Goal: Information Seeking & Learning: Learn about a topic

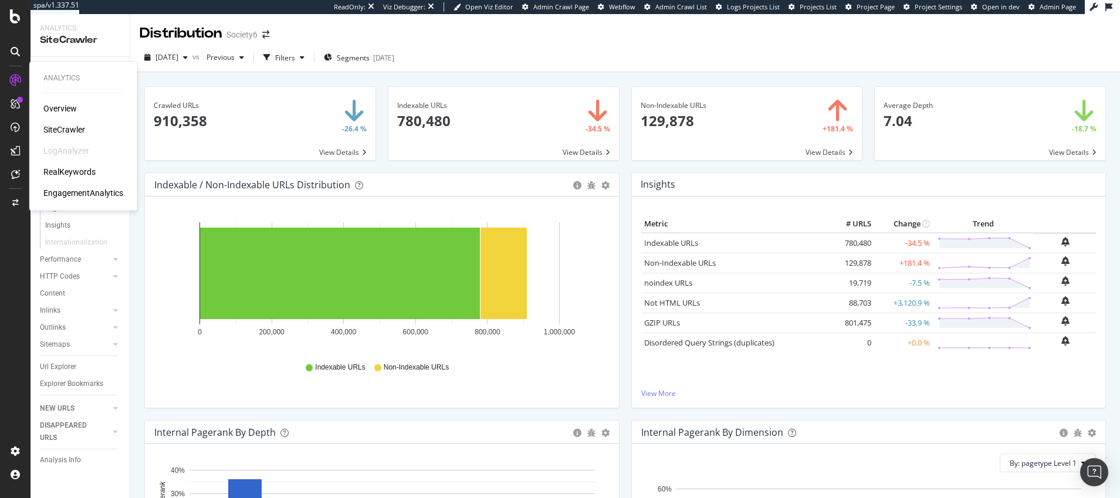
click at [68, 128] on div "SiteCrawler" at bounding box center [64, 130] width 42 height 12
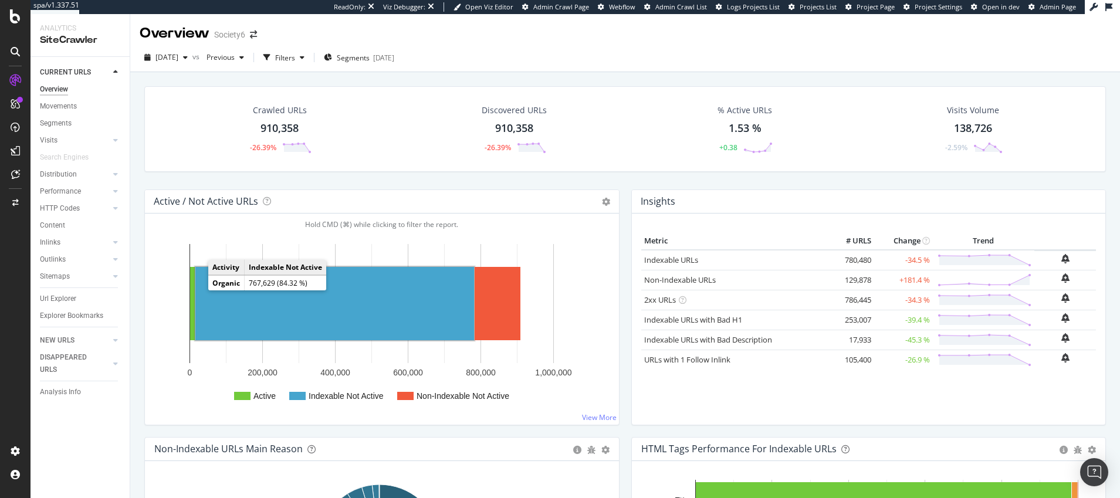
click at [280, 309] on rect "A chart." at bounding box center [334, 303] width 279 height 73
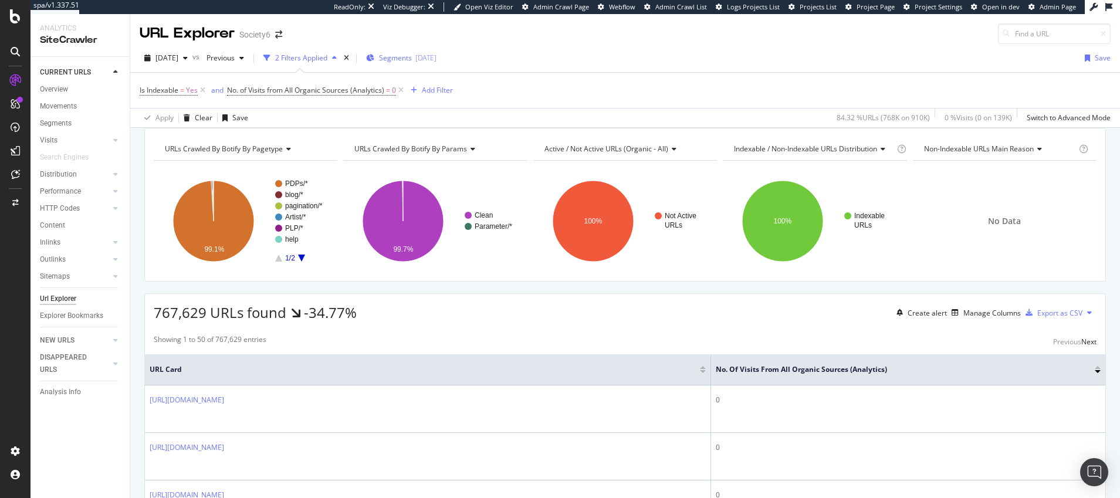
click at [412, 57] on span "Segments" at bounding box center [395, 58] width 33 height 10
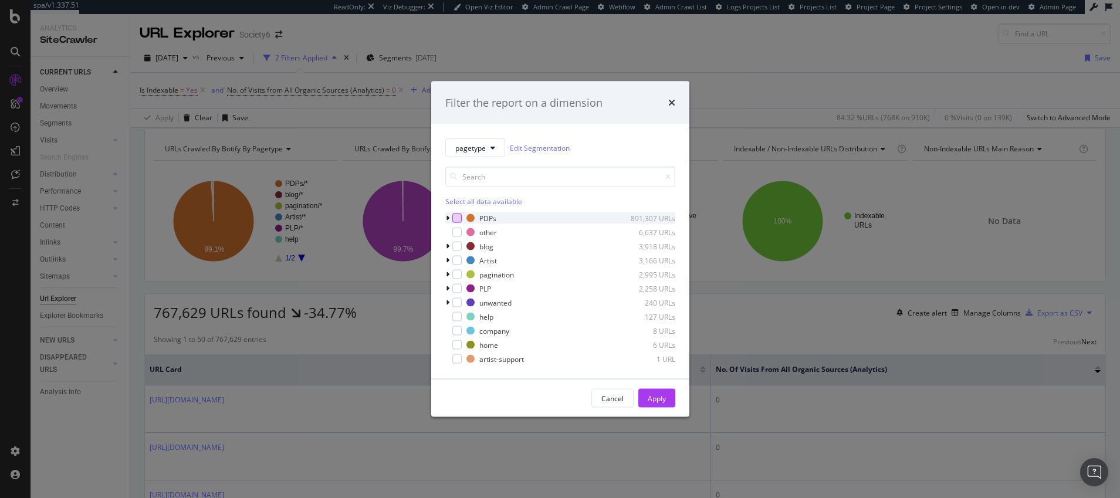
click at [458, 216] on div "modal" at bounding box center [456, 218] width 9 height 9
click at [650, 394] on div "Apply" at bounding box center [657, 398] width 18 height 10
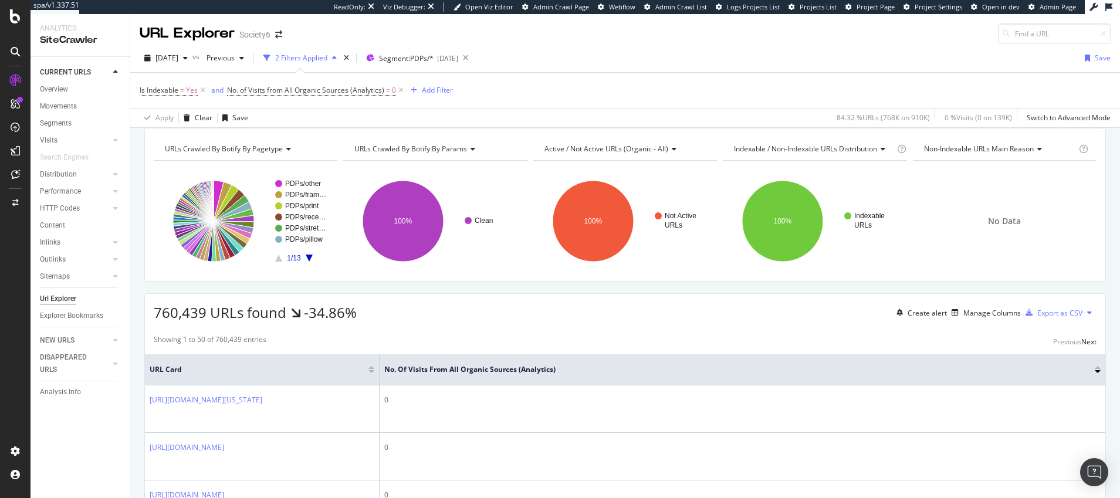
click at [384, 154] on span "URLs Crawled By Botify By params" at bounding box center [410, 149] width 113 height 10
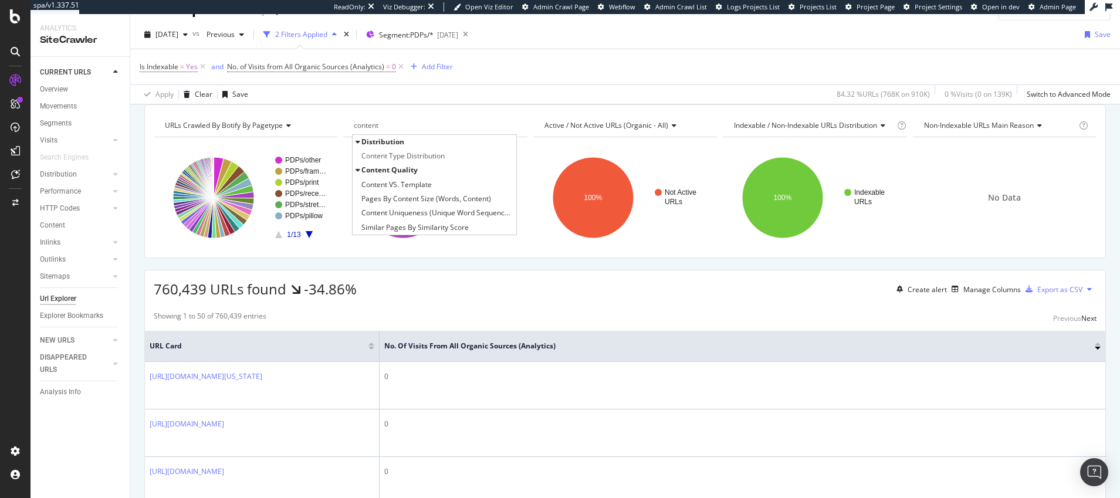
type input "content"
click at [374, 175] on span "Content Quality" at bounding box center [389, 170] width 56 height 10
click at [379, 191] on span "Content VS. Template" at bounding box center [396, 185] width 70 height 12
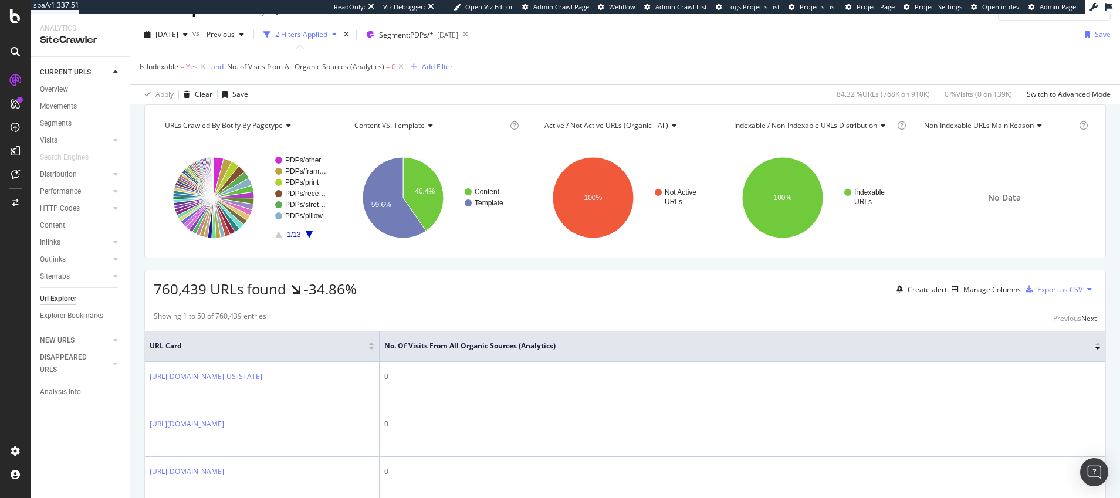
click at [563, 130] on span "Active / Not Active URLs (organic - all)" at bounding box center [606, 125] width 124 height 10
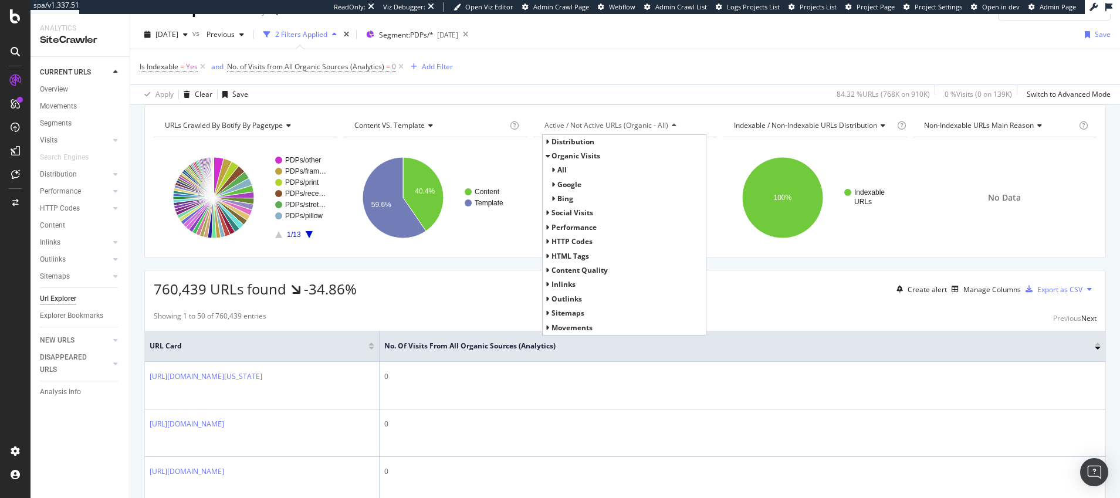
click at [240, 130] on span "URLs Crawled By Botify By pagetype" at bounding box center [224, 125] width 118 height 10
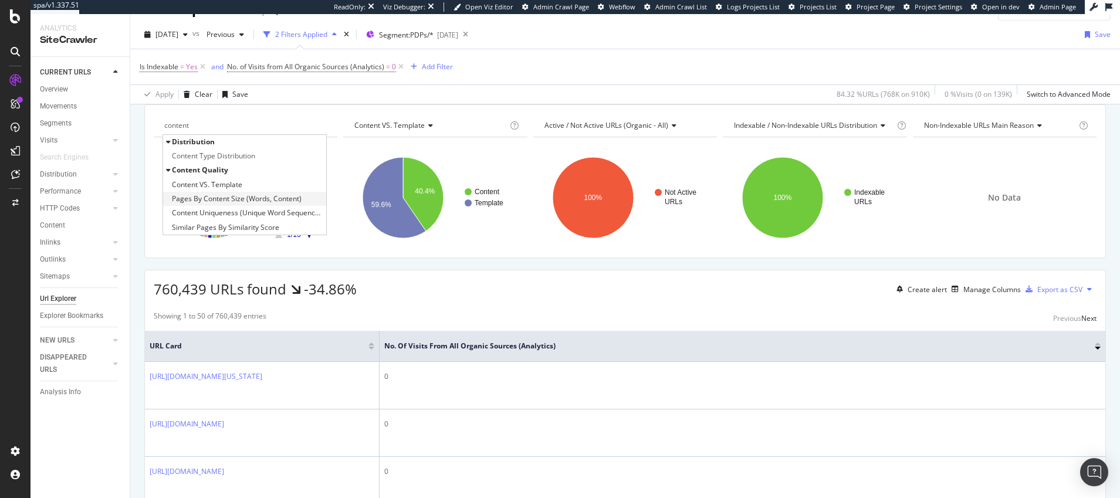
type input "content"
click at [205, 205] on span "Pages By Content Size (Words, Content)" at bounding box center [237, 199] width 130 height 12
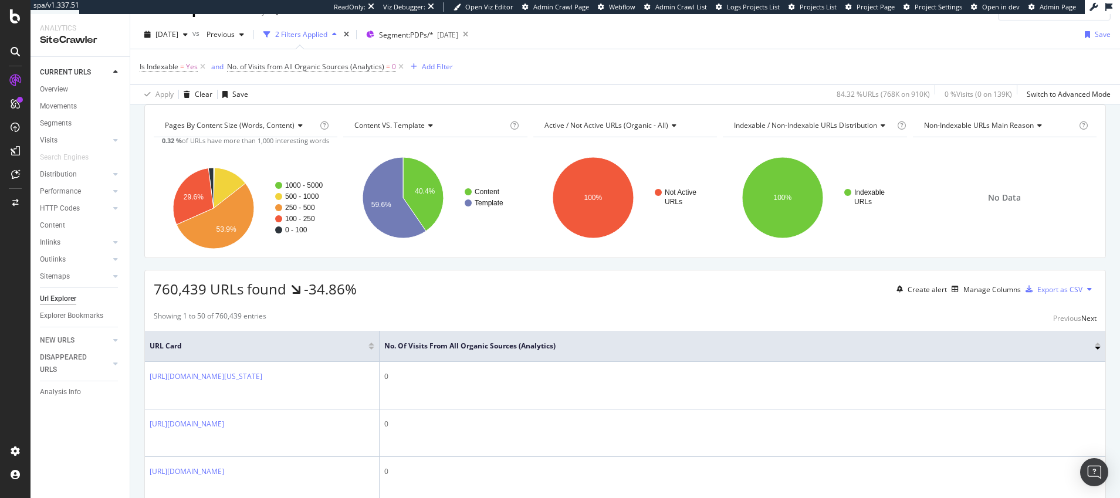
click at [578, 130] on span "Active / Not Active URLs (organic - all)" at bounding box center [606, 125] width 124 height 10
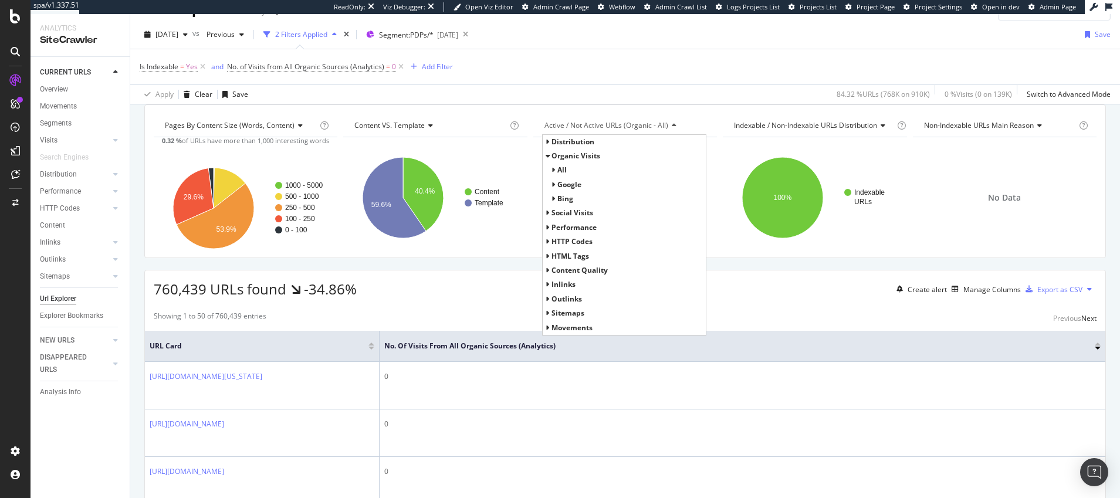
click at [546, 274] on icon at bounding box center [548, 270] width 4 height 7
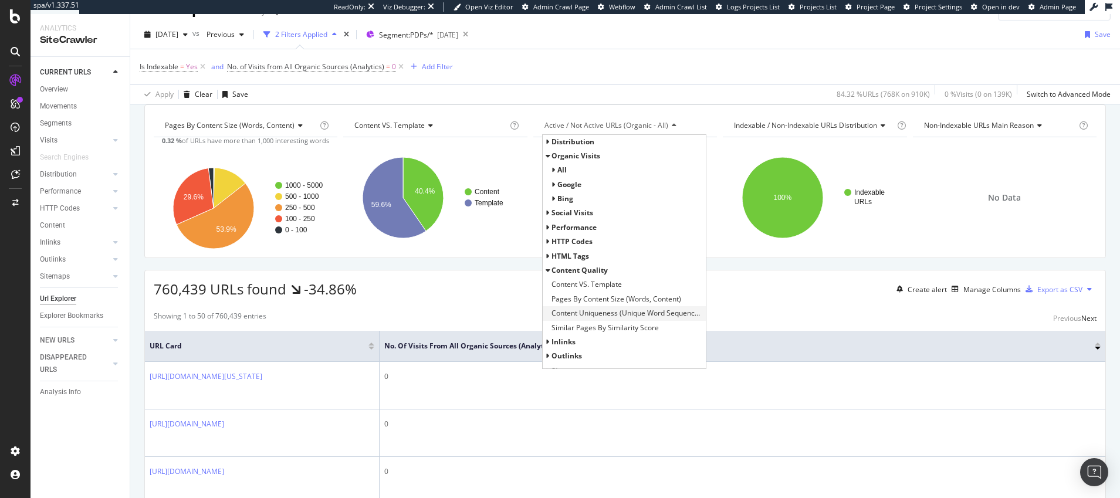
click at [587, 319] on span "Content Uniqueness (Unique Word Sequences, Content)" at bounding box center [627, 313] width 151 height 12
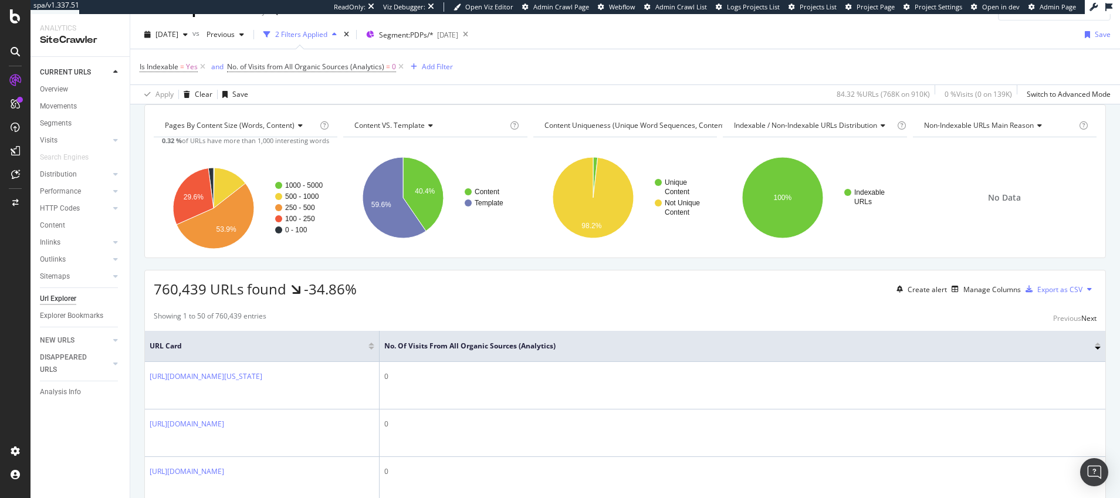
click at [804, 130] on span "Indexable / Non-Indexable URLs distribution" at bounding box center [805, 125] width 143 height 10
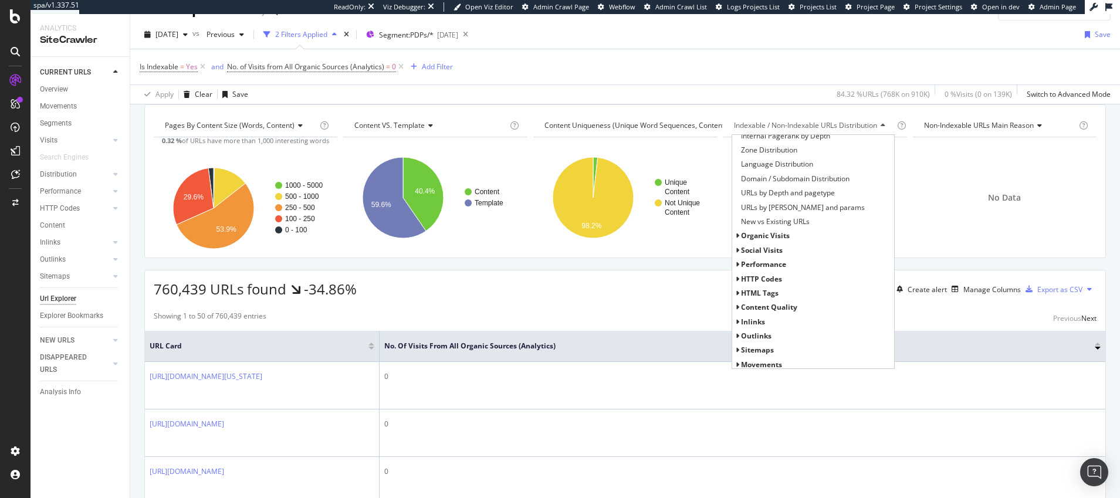
scroll to position [124, 0]
click at [747, 309] on span "Content Quality" at bounding box center [769, 304] width 56 height 10
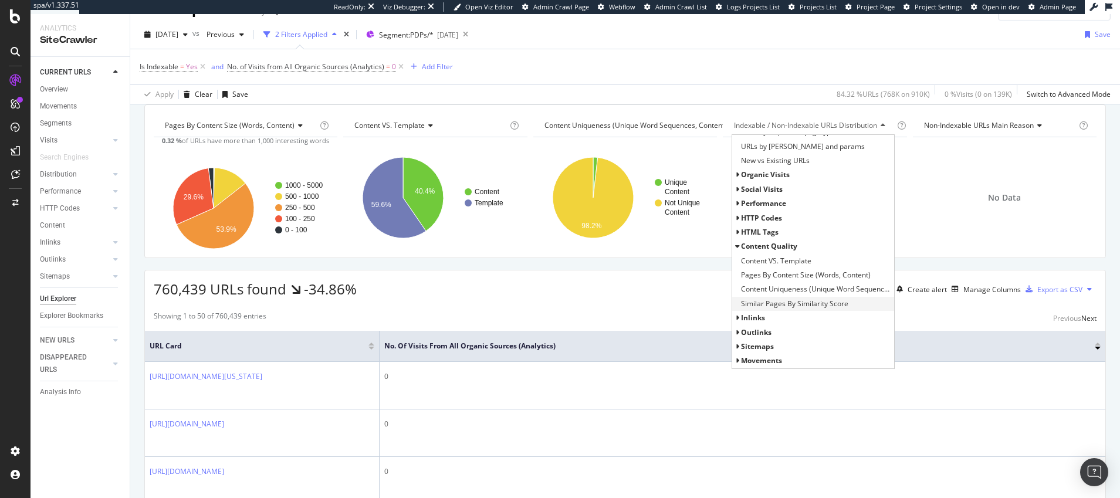
click at [760, 310] on span "Similar Pages By Similarity Score" at bounding box center [794, 304] width 107 height 12
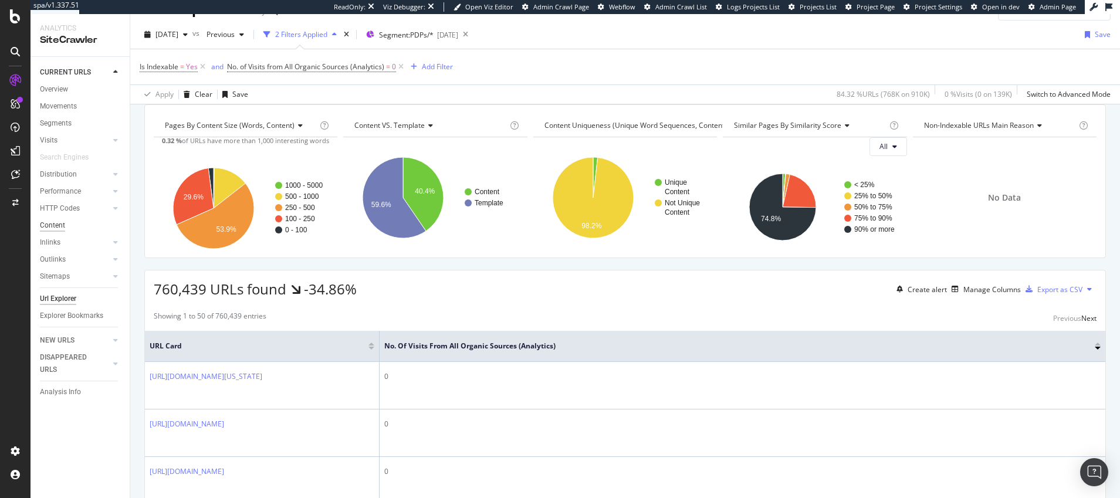
click at [49, 224] on div "Content" at bounding box center [52, 225] width 25 height 12
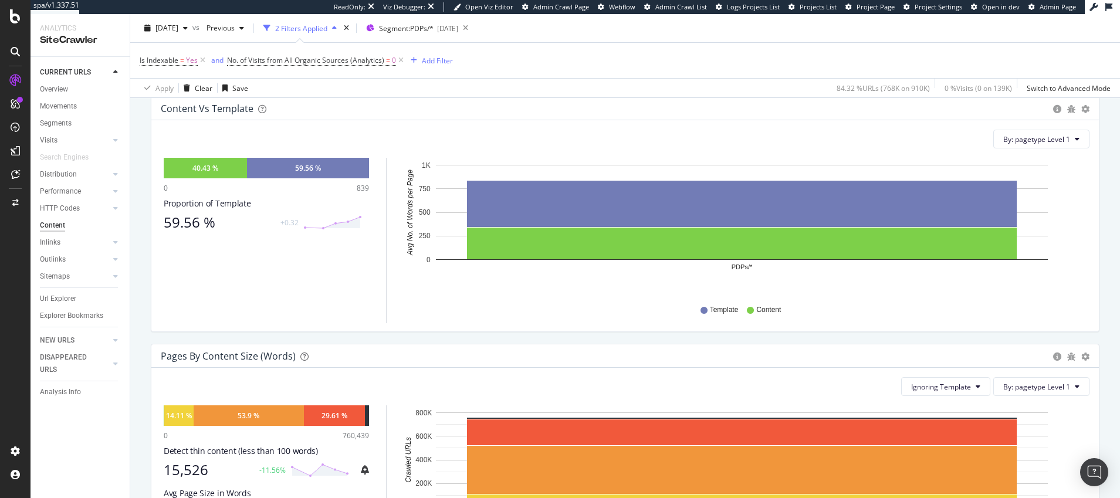
scroll to position [160, 0]
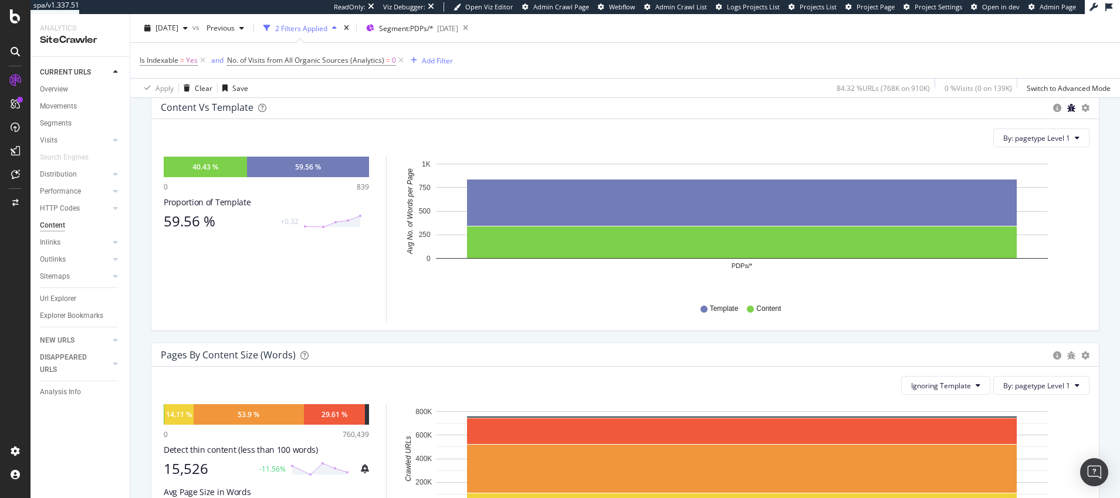
click at [1067, 112] on icon "bug" at bounding box center [1071, 108] width 8 height 8
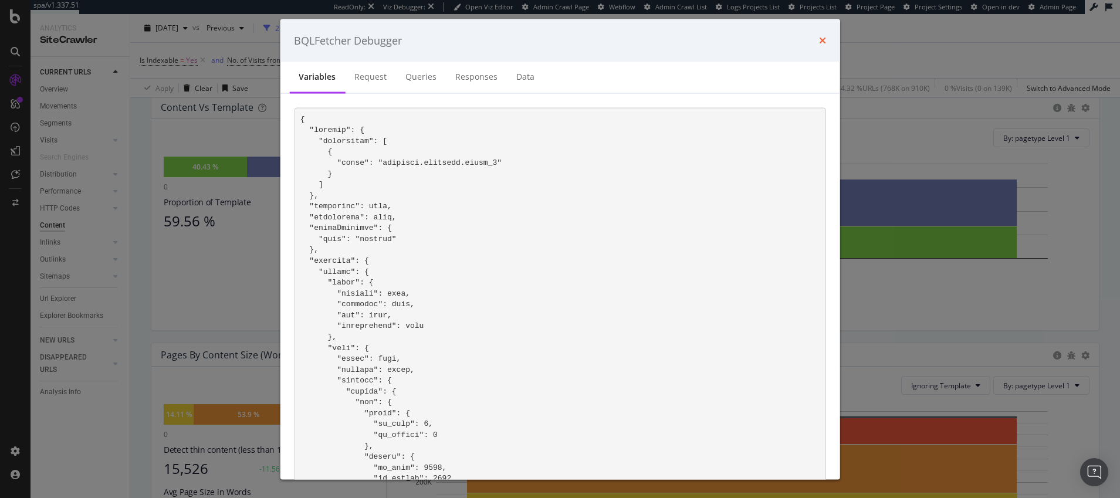
click at [826, 39] on icon "times" at bounding box center [822, 40] width 7 height 9
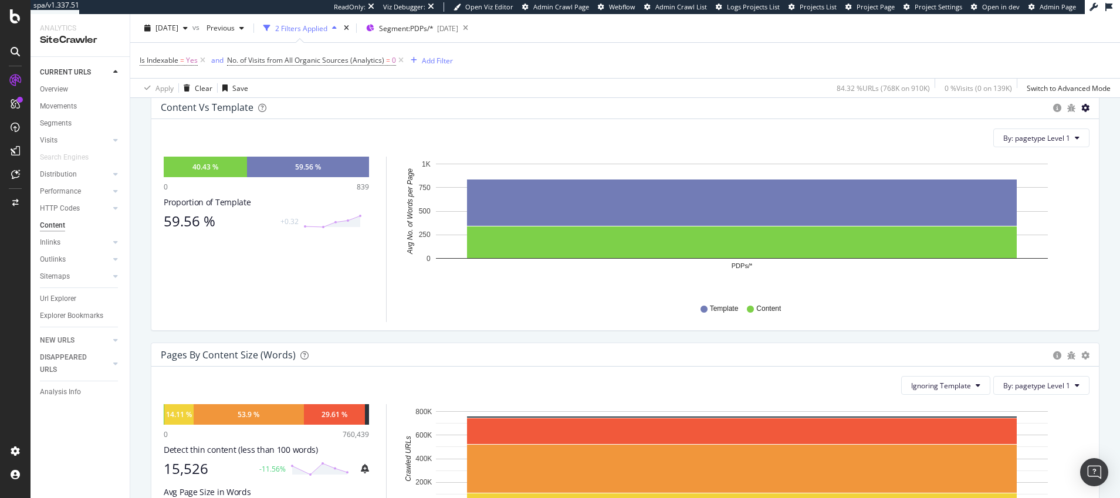
click at [1081, 112] on icon "gear" at bounding box center [1085, 108] width 8 height 8
click at [956, 113] on div "Content vs Template" at bounding box center [604, 108] width 887 height 12
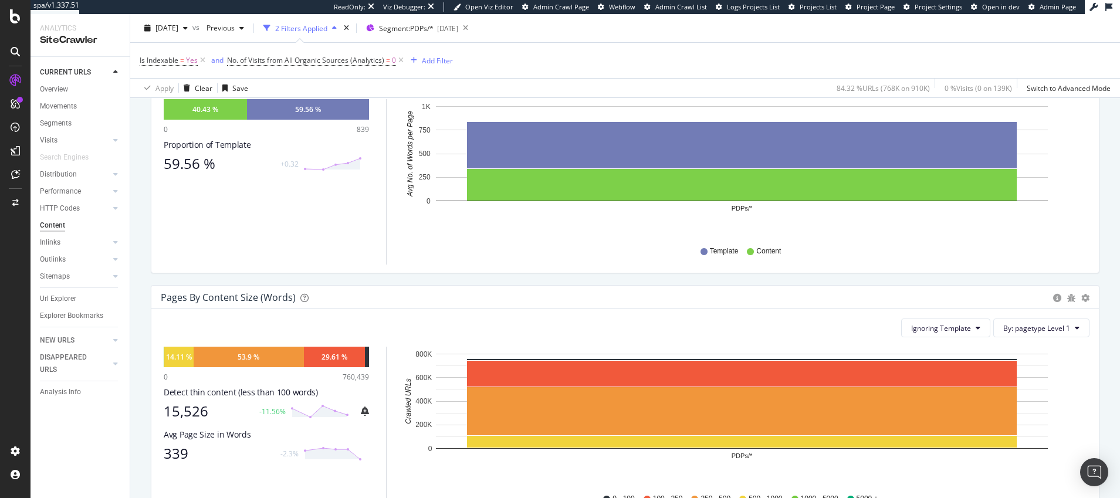
scroll to position [231, 0]
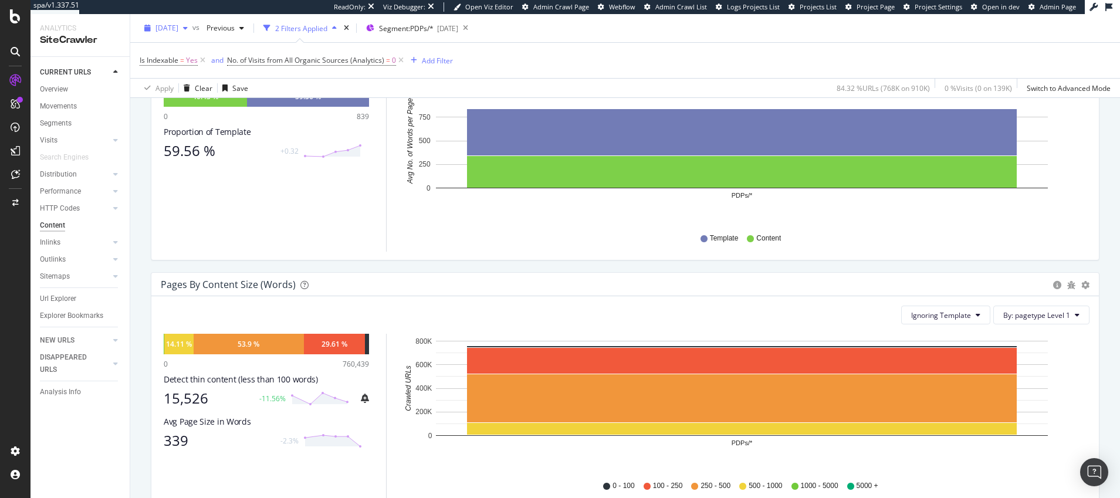
click at [188, 27] on icon "button" at bounding box center [185, 28] width 5 height 7
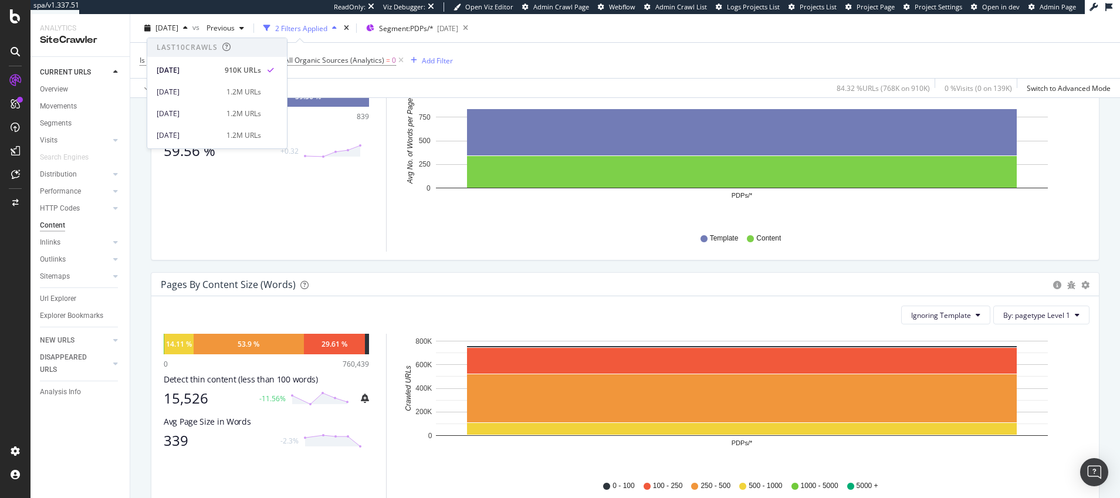
click at [314, 70] on div "Is Indexable = Yes and No. of Visits from All Organic Sources (Analytics) = 0 A…" at bounding box center [625, 60] width 971 height 35
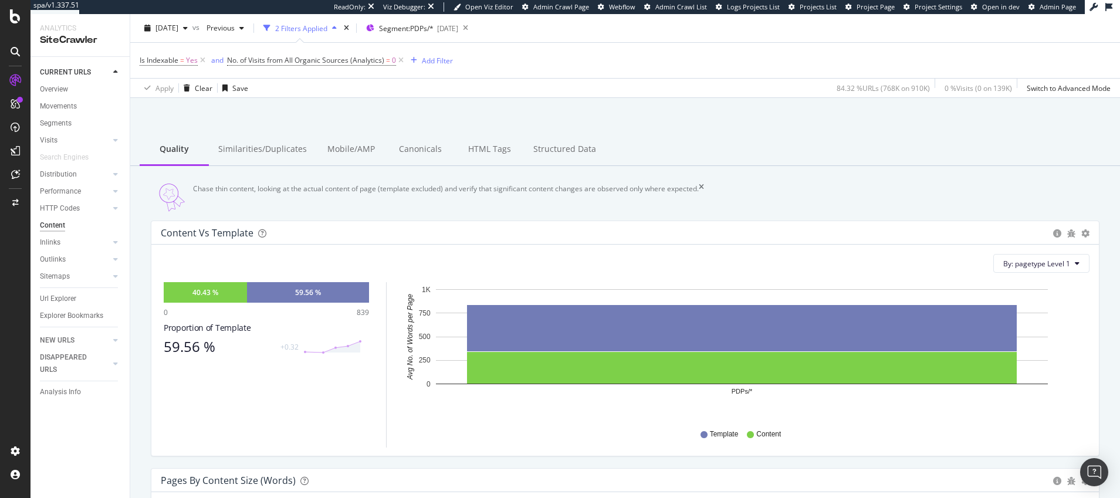
scroll to position [0, 0]
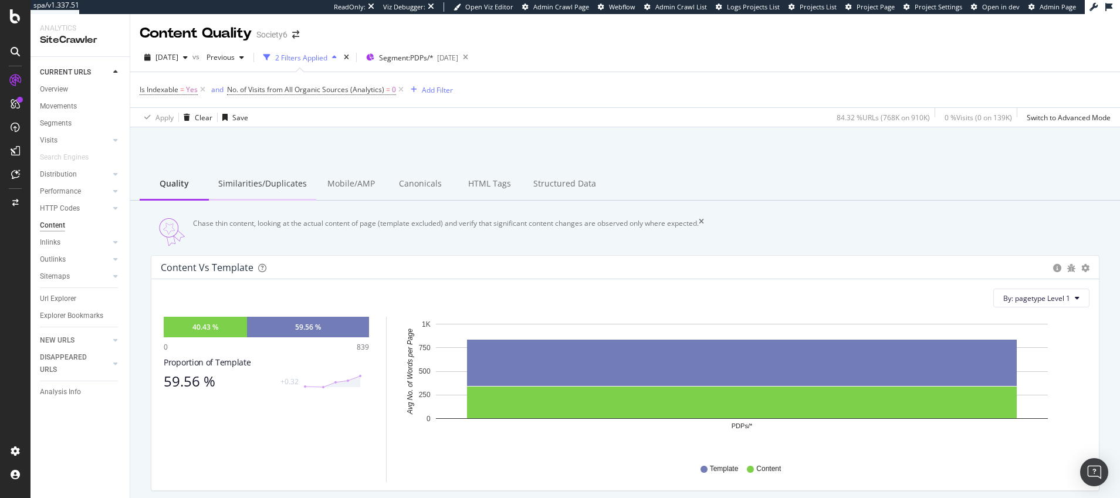
click at [275, 183] on div "Similarities/Duplicates" at bounding box center [262, 184] width 107 height 32
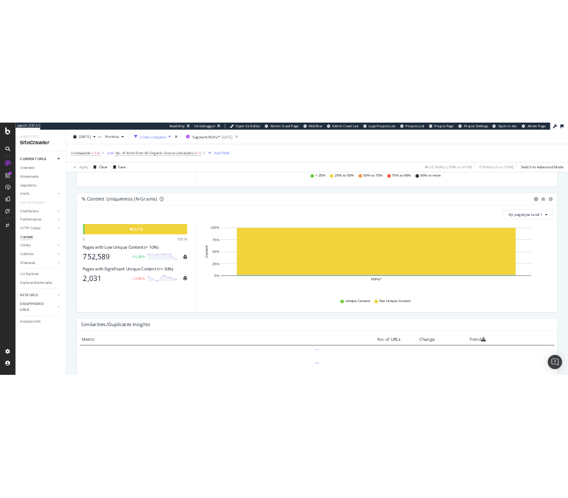
scroll to position [369, 0]
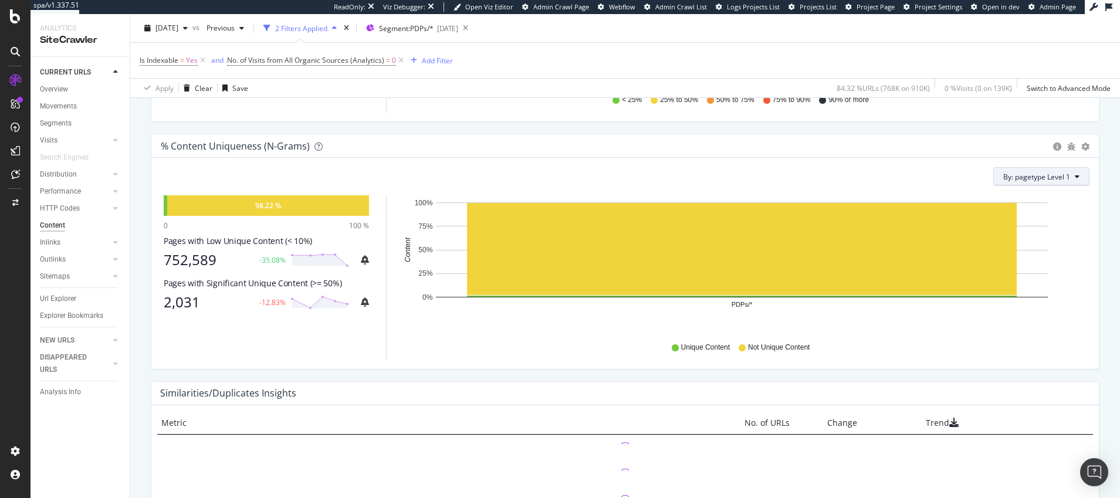
click at [1065, 182] on button "By: pagetype Level 1" at bounding box center [1041, 176] width 96 height 19
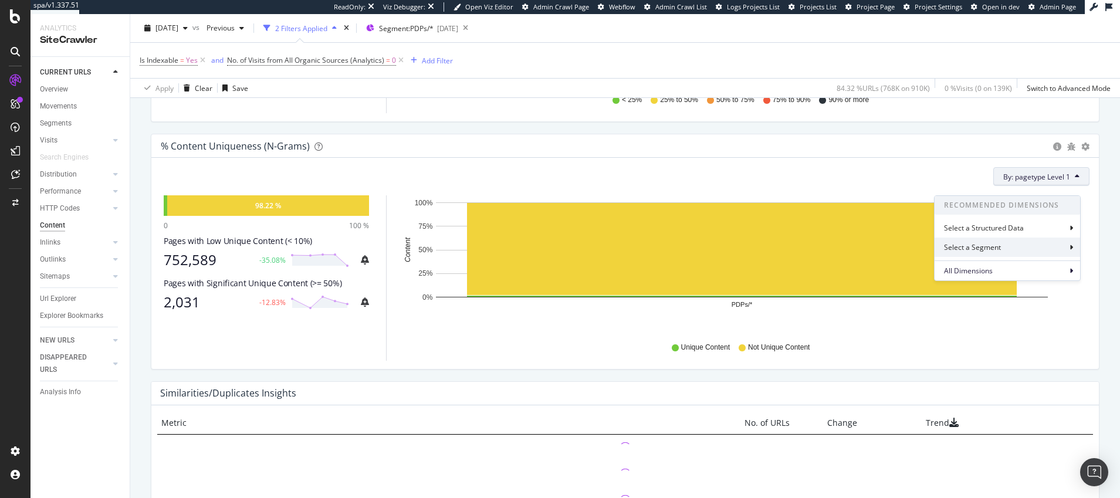
click at [1071, 248] on icon at bounding box center [1072, 247] width 4 height 7
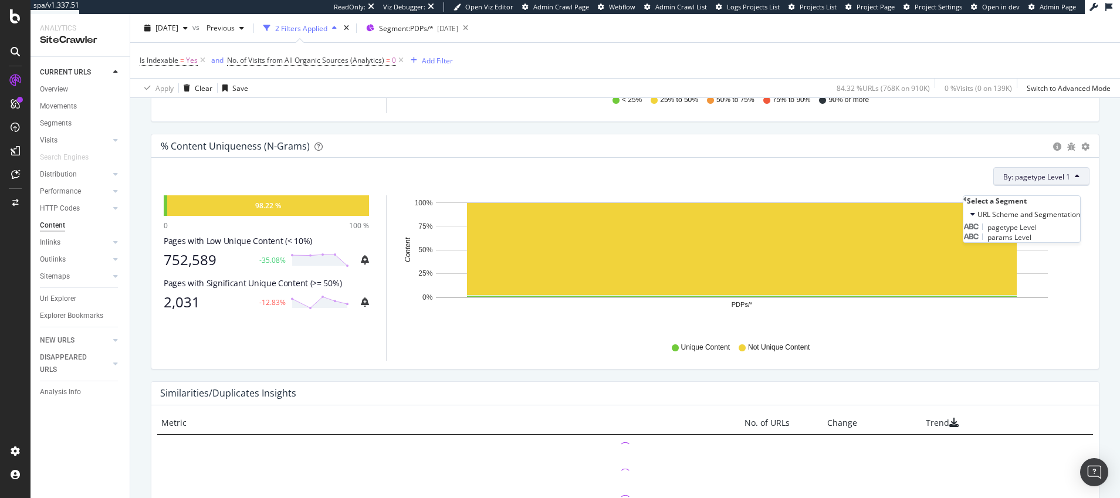
click at [937, 186] on div "By: pagetype Level 1 Select a Segment URL Scheme and Segmentation pagetype Leve…" at bounding box center [625, 176] width 929 height 19
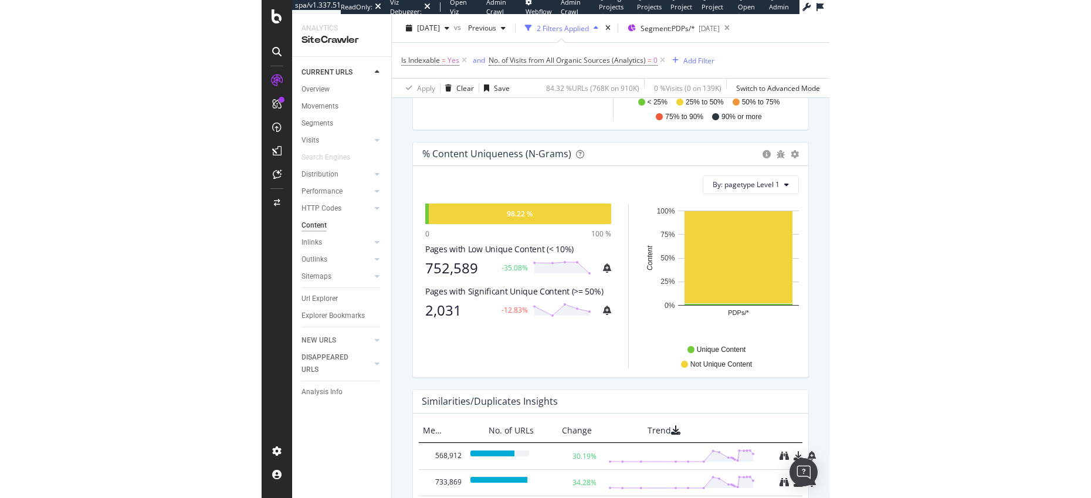
scroll to position [0, 0]
